Goal: Task Accomplishment & Management: Complete application form

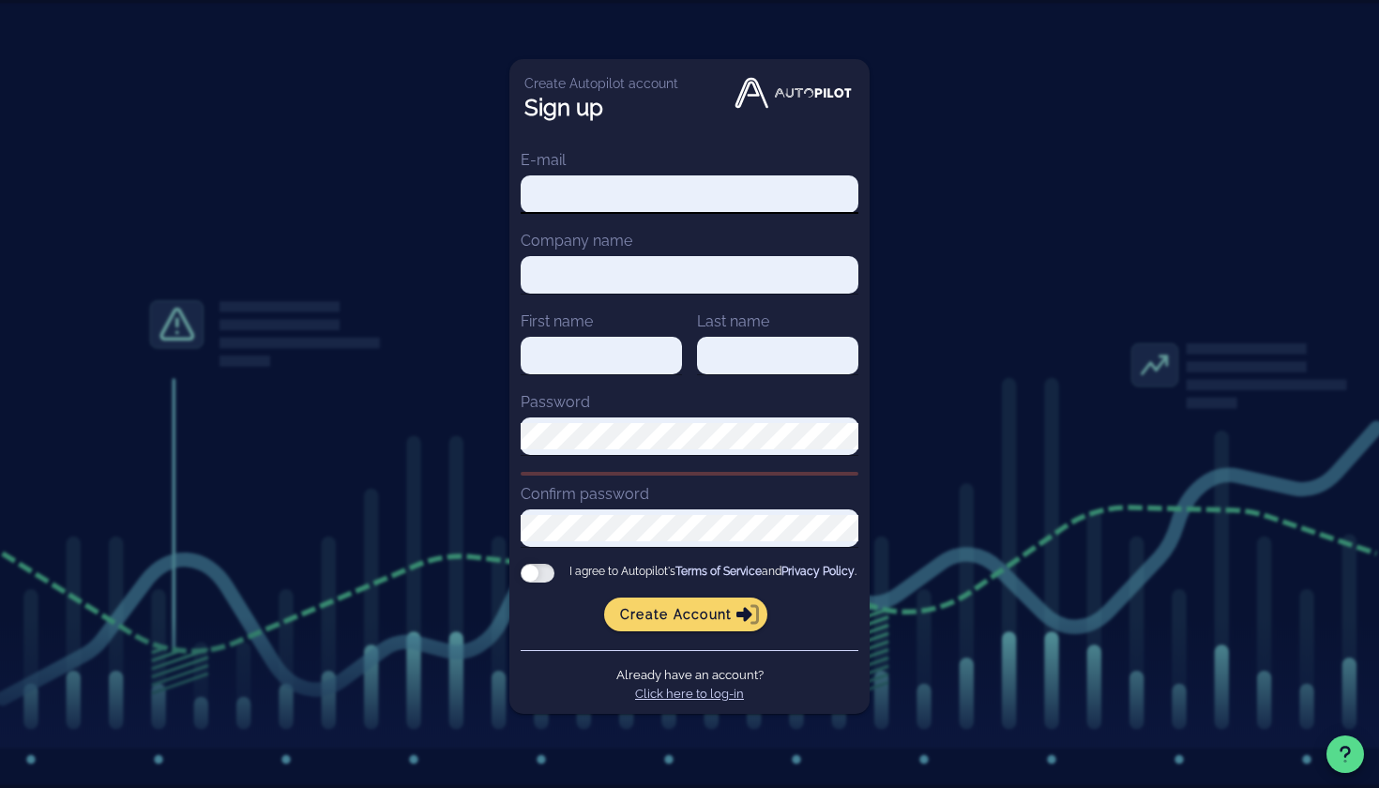
click at [889, 159] on div "Create Autopilot account Sign up E-mail Company name First name Last name Passw…" at bounding box center [689, 394] width 1379 height 788
click at [774, 184] on input "E-mail" at bounding box center [690, 194] width 338 height 26
type input "[EMAIL_ADDRESS][DOMAIN_NAME]"
type input "Pietra Viva"
type input "Pietra"
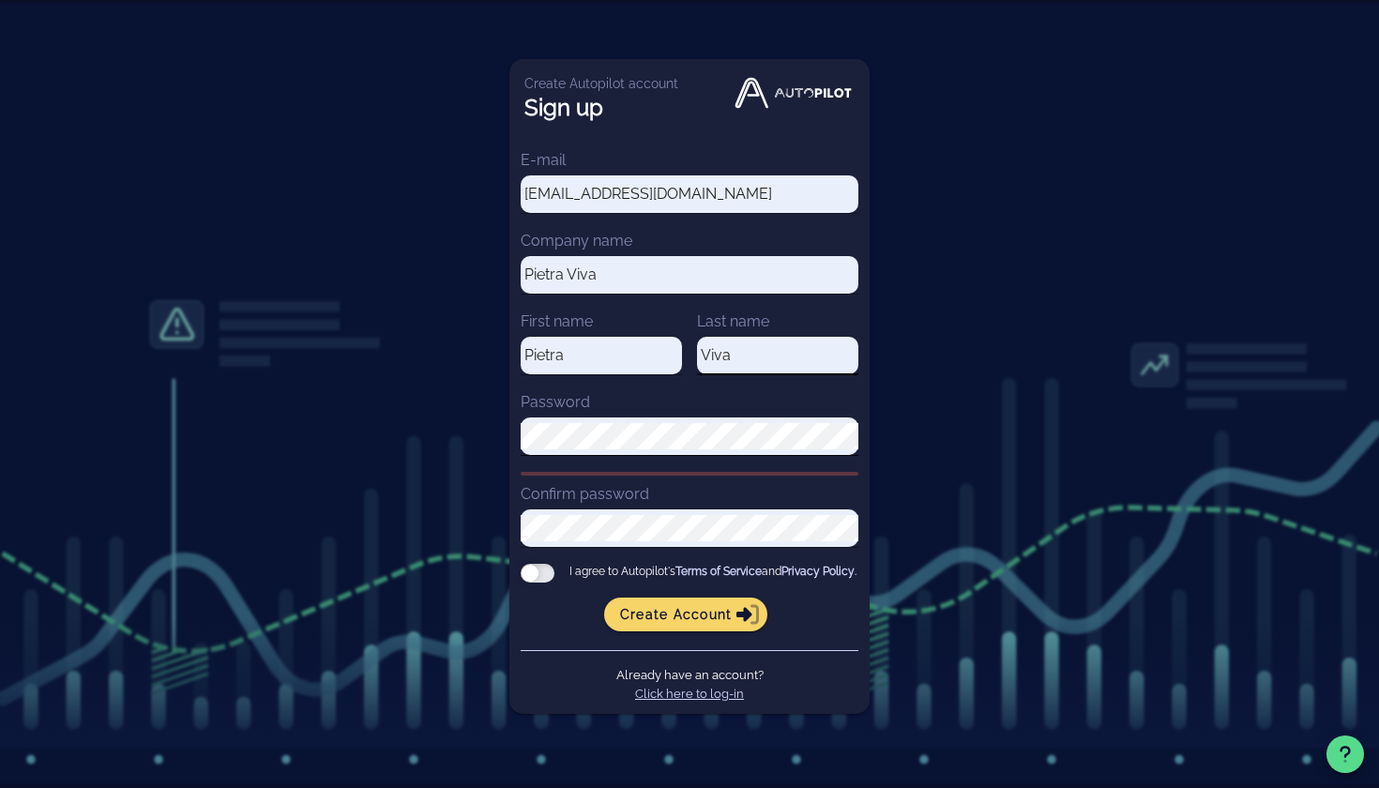
type input "Viva"
click at [539, 573] on div at bounding box center [538, 573] width 34 height 19
click at [0, 0] on input "I agree to Autopilot's Terms of Service and Privacy Policy ." at bounding box center [0, 0] width 0 height 0
click at [665, 615] on span "Create account" at bounding box center [686, 614] width 134 height 17
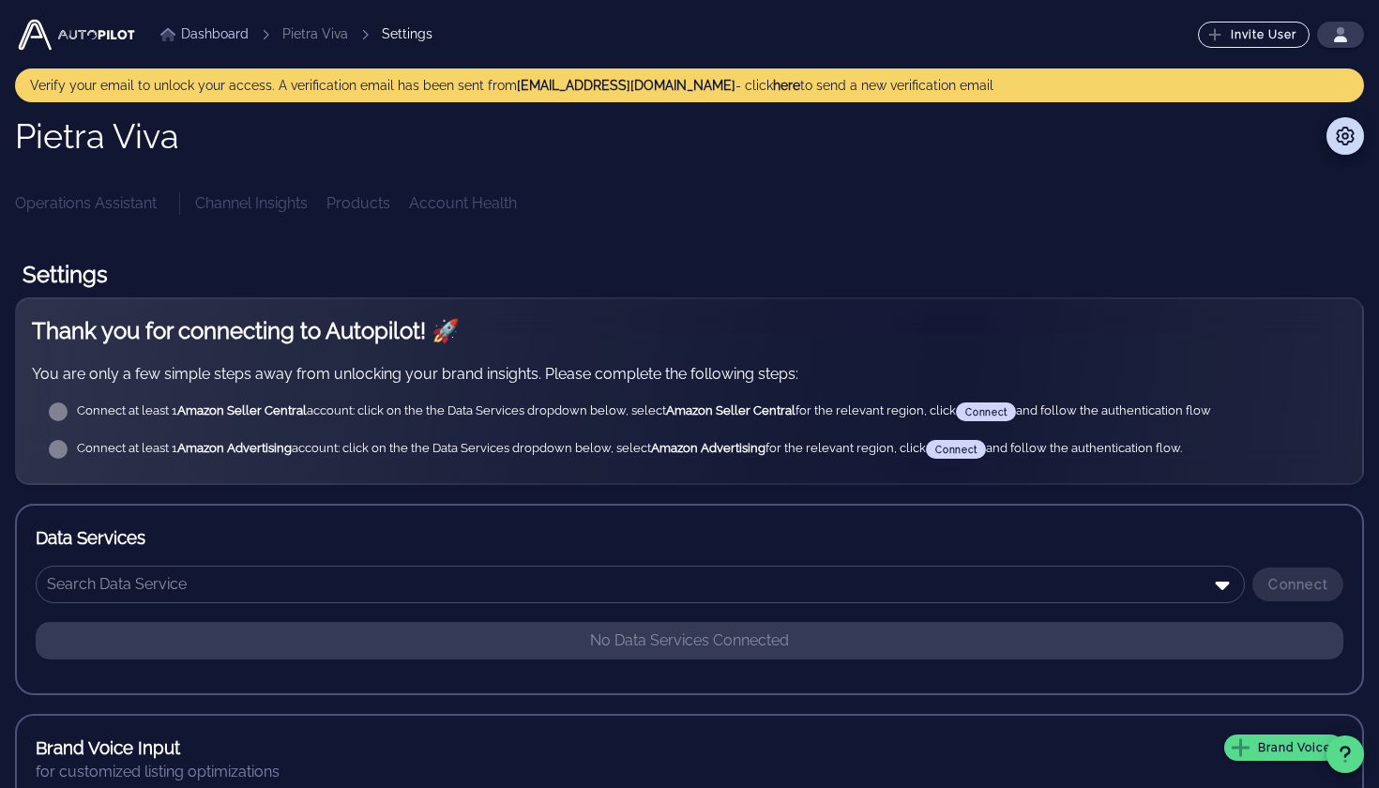
click at [104, 204] on div "Operations Assistant Channel Insights Products Account Health" at bounding box center [689, 203] width 1349 height 23
click at [46, 208] on div "Operations Assistant Channel Insights Products Account Health" at bounding box center [689, 203] width 1349 height 23
